Goal: Task Accomplishment & Management: Manage account settings

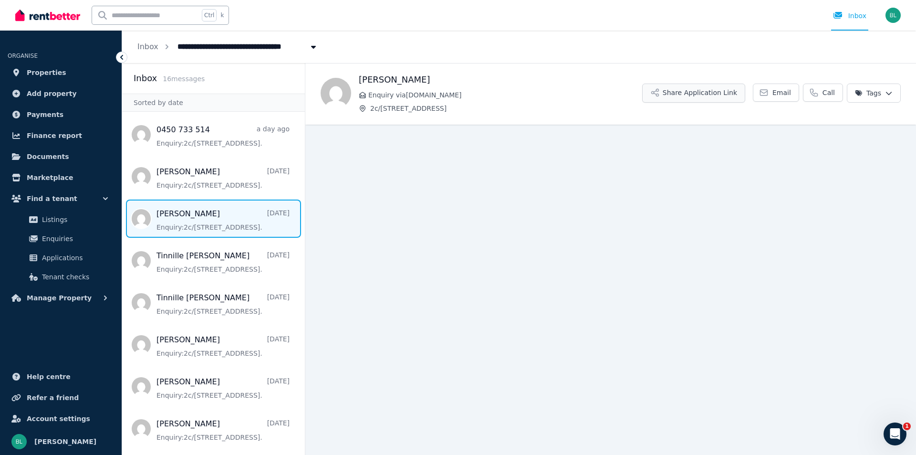
click at [702, 93] on button "Share Application Link" at bounding box center [693, 92] width 103 height 19
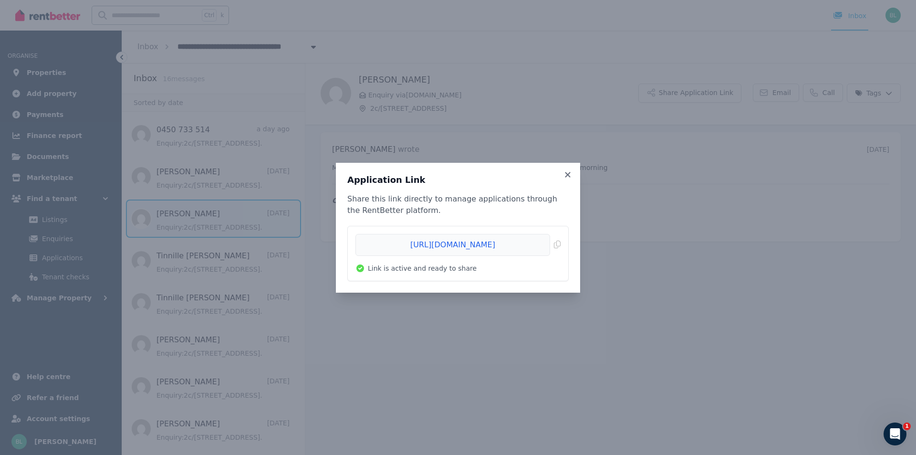
click at [561, 243] on li "https://rentbetter.com.au/apply/adbc7d90 Copied! Link is active and ready to sh…" at bounding box center [458, 253] width 220 height 54
click at [559, 244] on span "Copied!" at bounding box center [457, 245] width 205 height 22
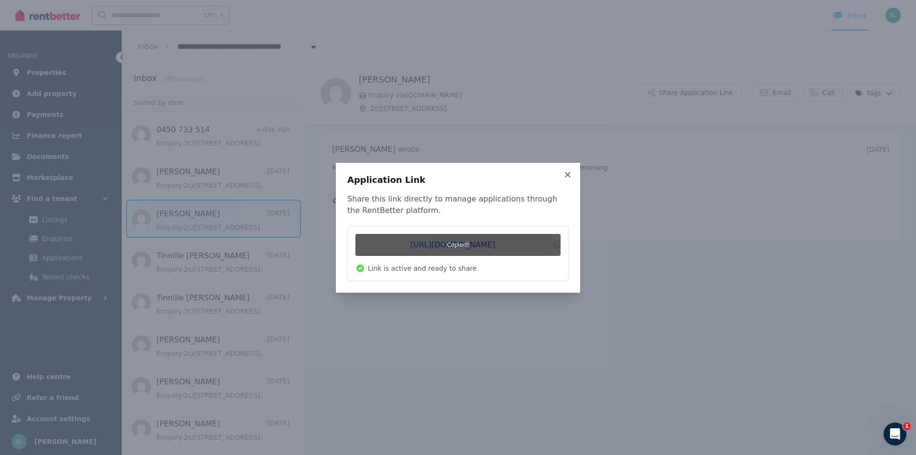
drag, startPoint x: 568, startPoint y: 173, endPoint x: 579, endPoint y: 166, distance: 13.5
click at [567, 175] on icon at bounding box center [568, 174] width 10 height 9
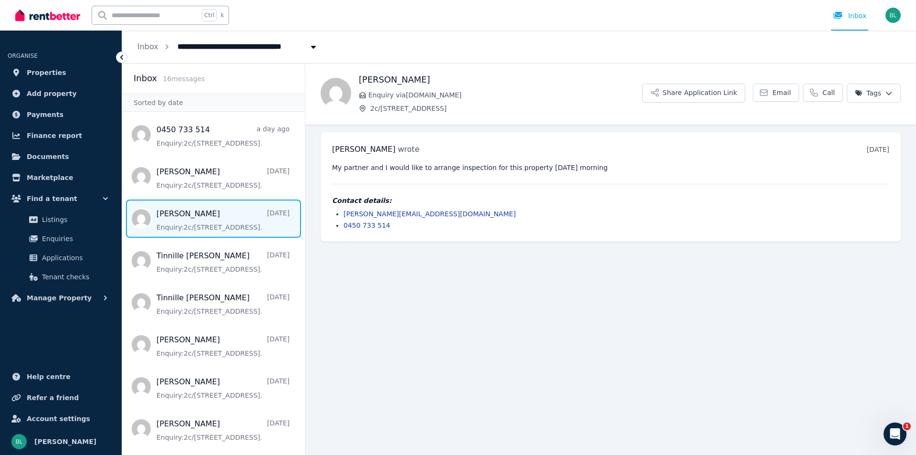
drag, startPoint x: 787, startPoint y: 97, endPoint x: 771, endPoint y: 114, distance: 23.0
click at [786, 97] on span "Email" at bounding box center [781, 93] width 19 height 10
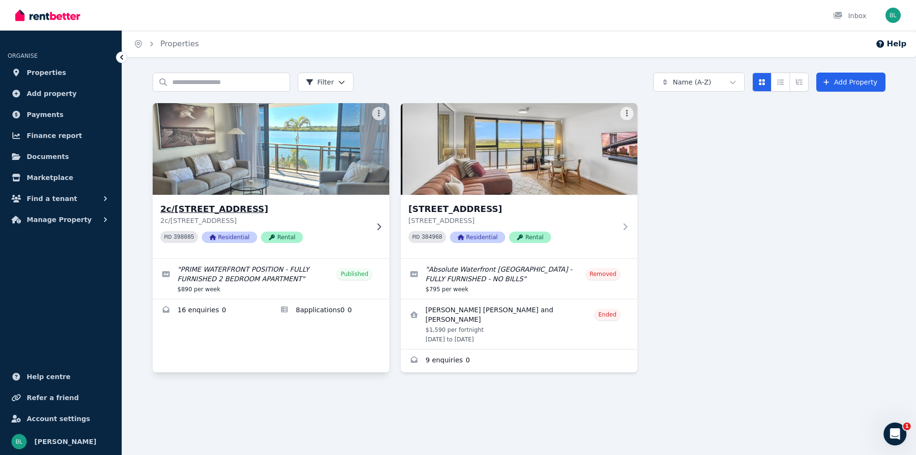
click at [265, 213] on h3 "2c/[STREET_ADDRESS]" at bounding box center [264, 208] width 208 height 13
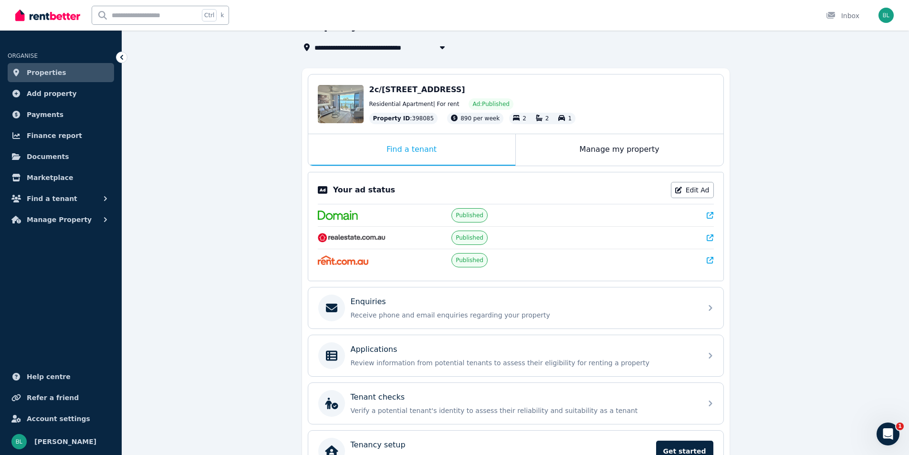
scroll to position [114, 0]
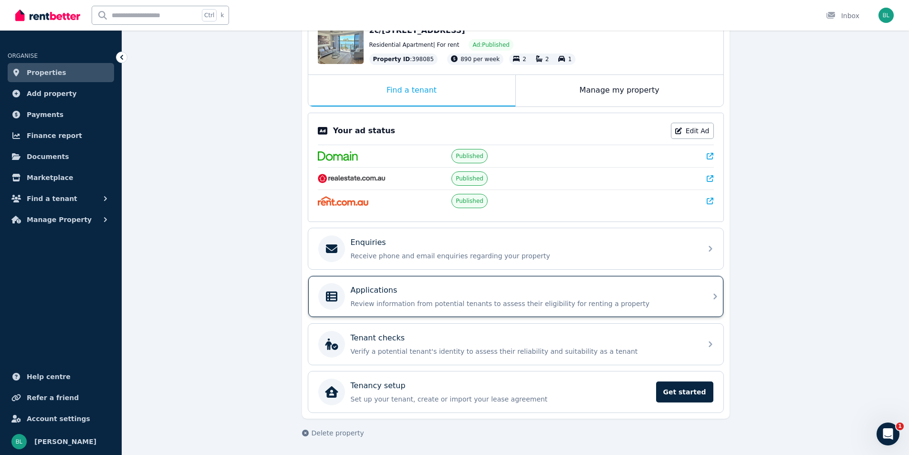
click at [390, 287] on p "Applications" at bounding box center [374, 289] width 47 height 11
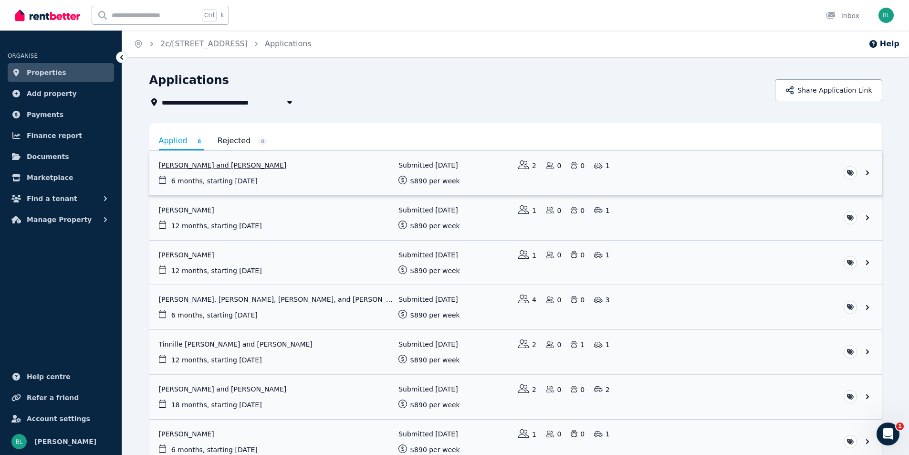
click at [245, 166] on link "View application: Theresa Wilton and William Godfrey" at bounding box center [515, 173] width 733 height 44
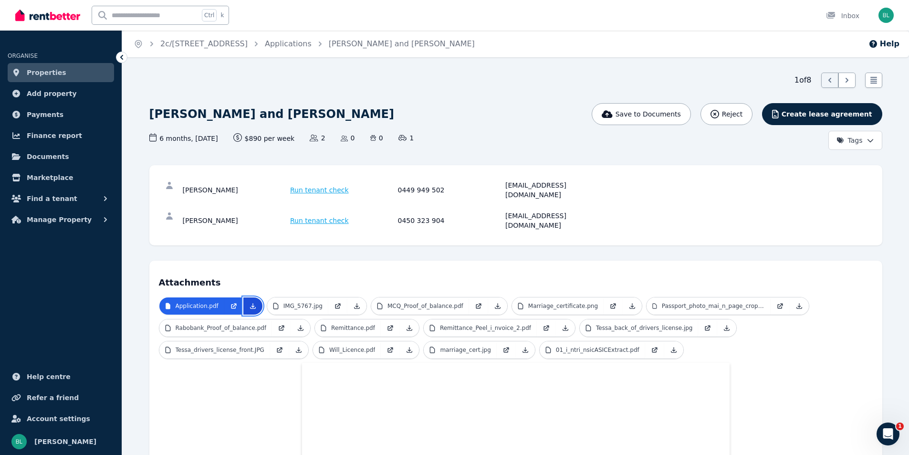
click at [255, 297] on link at bounding box center [252, 305] width 19 height 17
